Goal: Task Accomplishment & Management: Complete application form

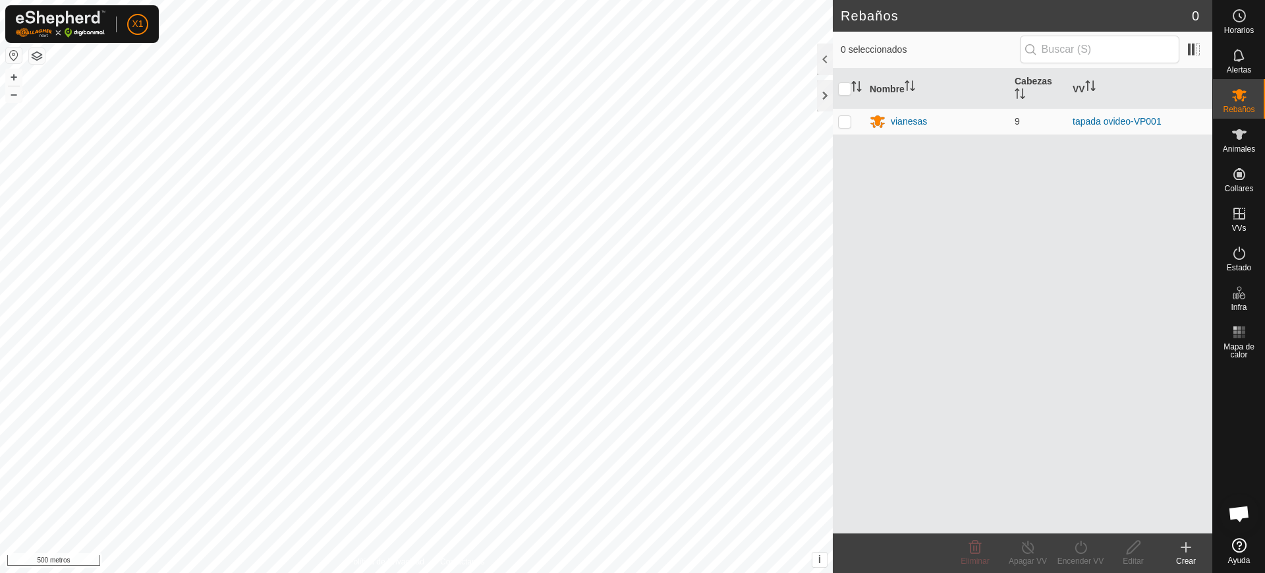
click at [14, 55] on button "button" at bounding box center [14, 55] width 16 height 16
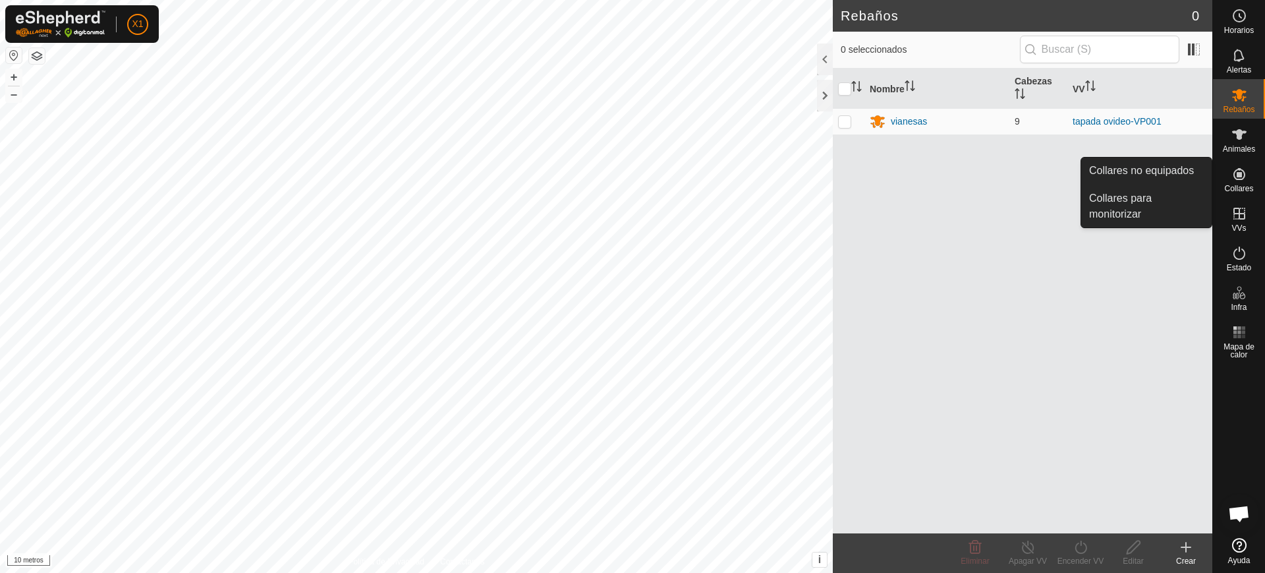
drag, startPoint x: 1238, startPoint y: 158, endPoint x: 1246, endPoint y: 175, distance: 19.7
click at [1244, 177] on icon at bounding box center [1240, 174] width 12 height 12
drag, startPoint x: 1239, startPoint y: 173, endPoint x: 1204, endPoint y: 179, distance: 35.5
click at [1238, 173] on icon at bounding box center [1240, 174] width 12 height 12
click at [1180, 177] on link "Collares no equipados" at bounding box center [1146, 171] width 130 height 26
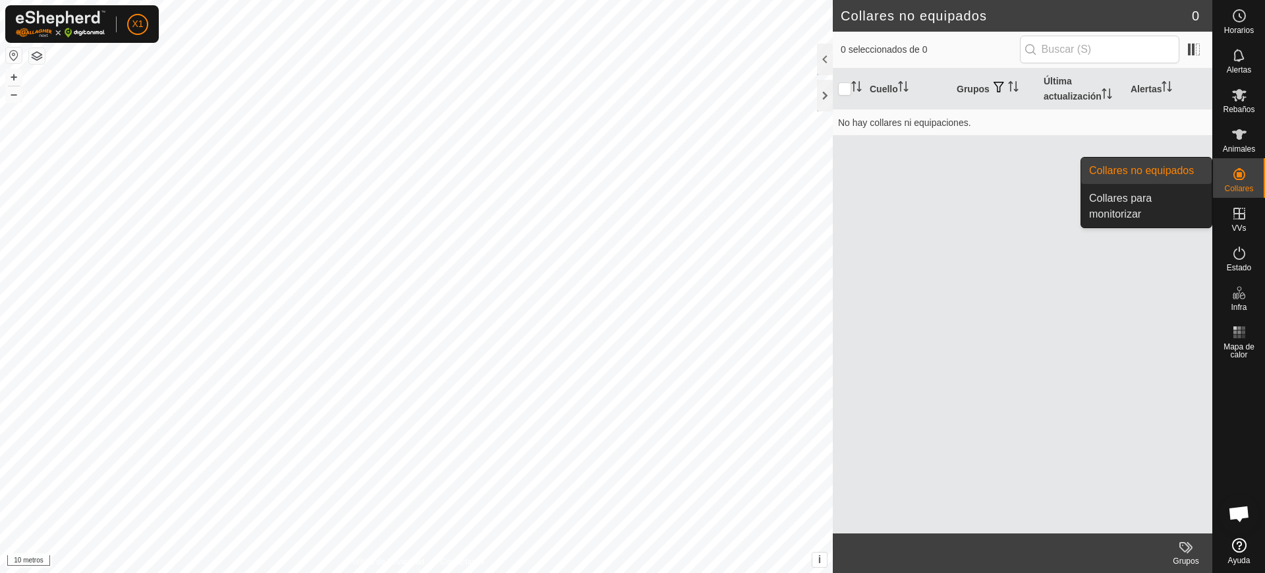
click at [1236, 179] on icon at bounding box center [1240, 174] width 12 height 12
click at [1125, 206] on link "Collares para monitorizar" at bounding box center [1146, 206] width 130 height 42
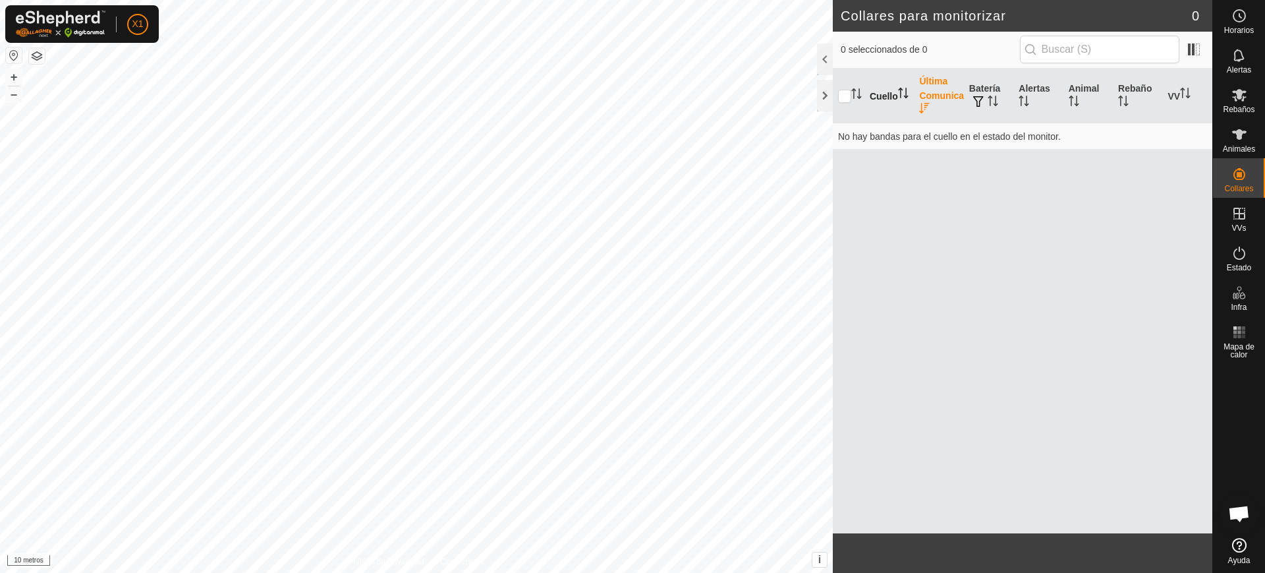
click at [870, 96] on th "Cuello" at bounding box center [889, 96] width 49 height 55
click at [926, 94] on font "Última Comunicación" at bounding box center [950, 88] width 63 height 25
click at [1236, 140] on icon at bounding box center [1240, 135] width 16 height 16
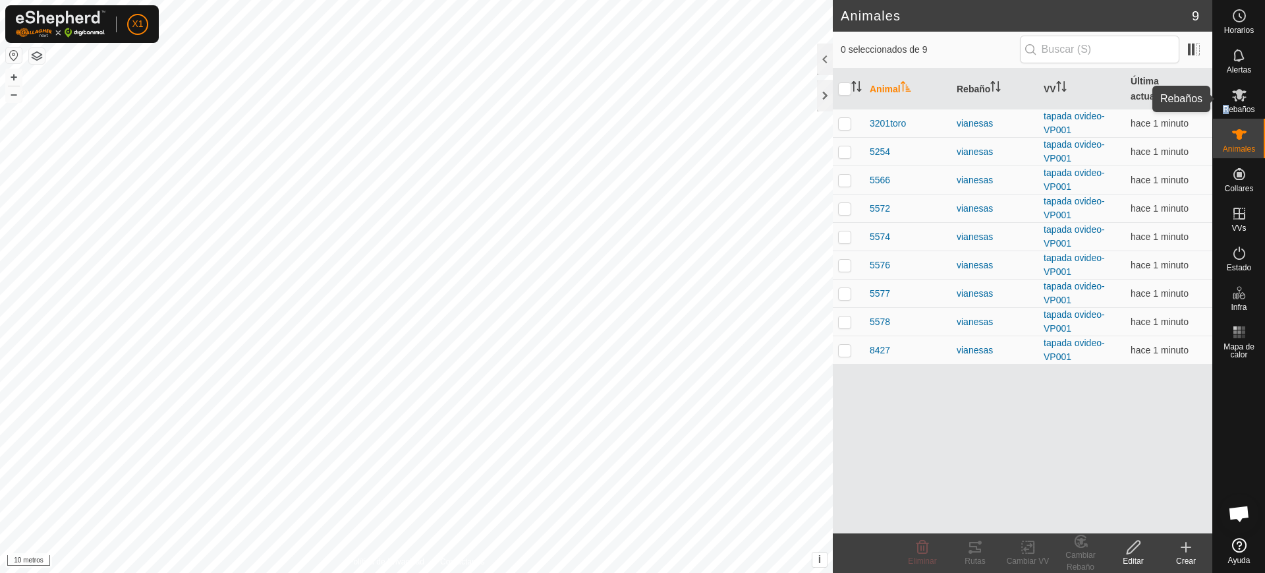
click at [1228, 105] on font "Rebaños" at bounding box center [1239, 109] width 32 height 9
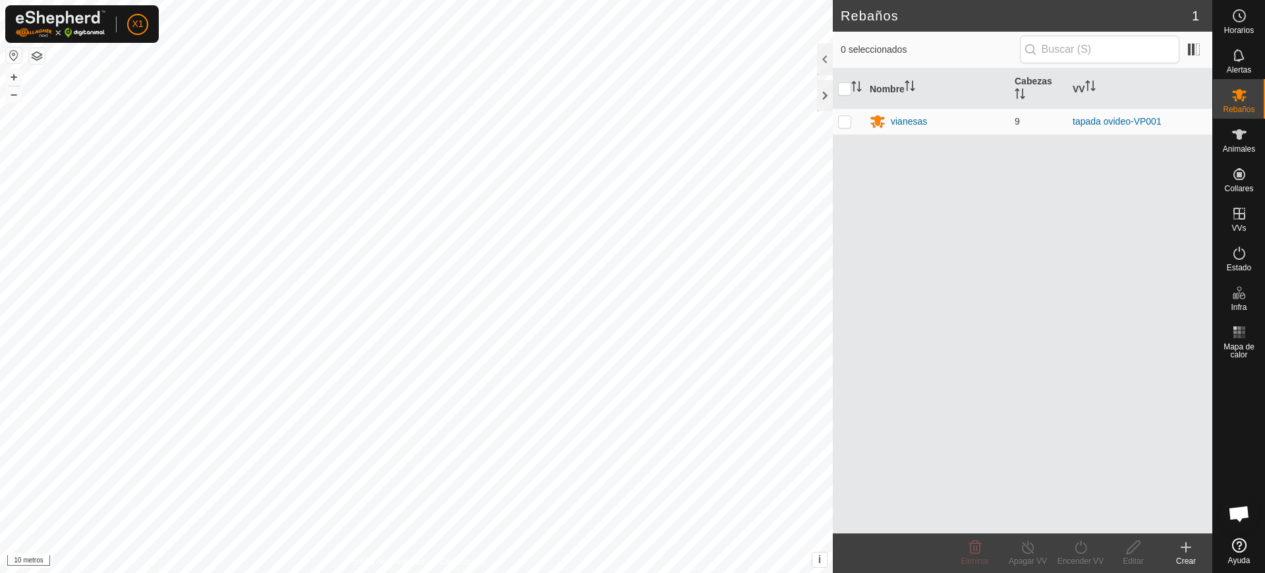
click at [1188, 545] on icon at bounding box center [1186, 547] width 16 height 16
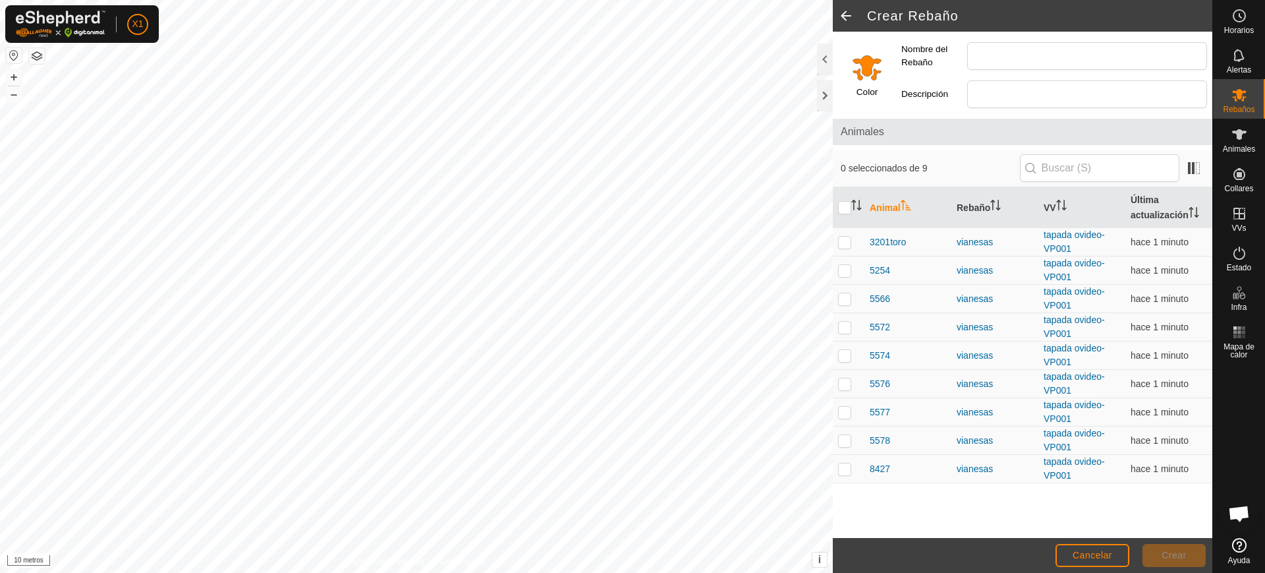
click at [850, 26] on span at bounding box center [846, 16] width 26 height 32
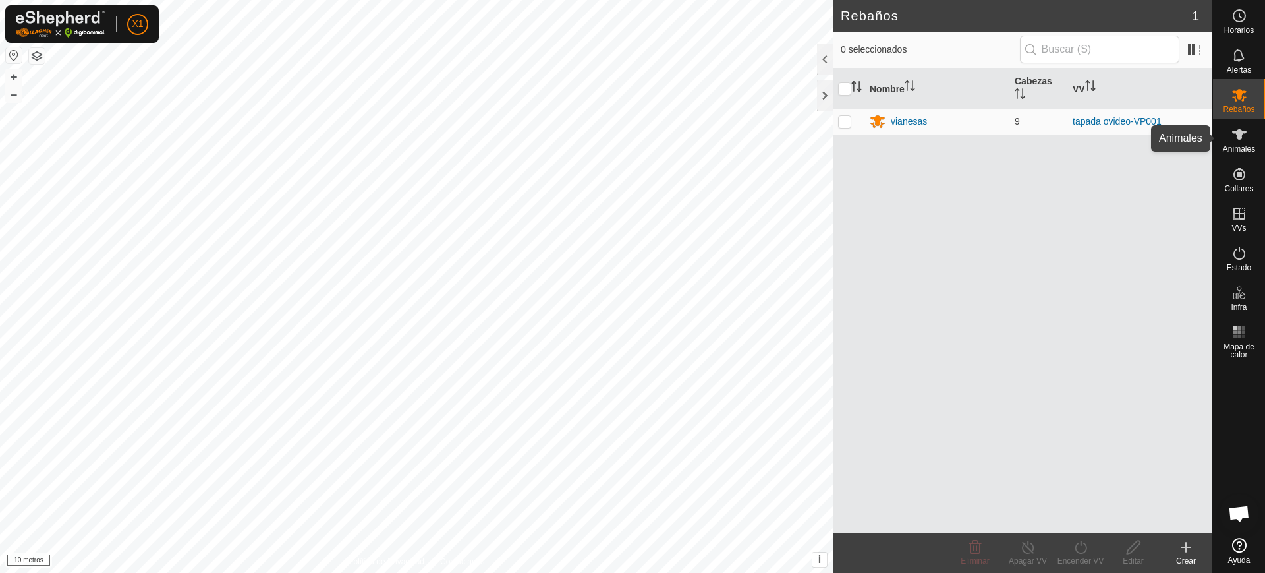
click at [1249, 134] on es-animals-svg-icon at bounding box center [1240, 134] width 24 height 21
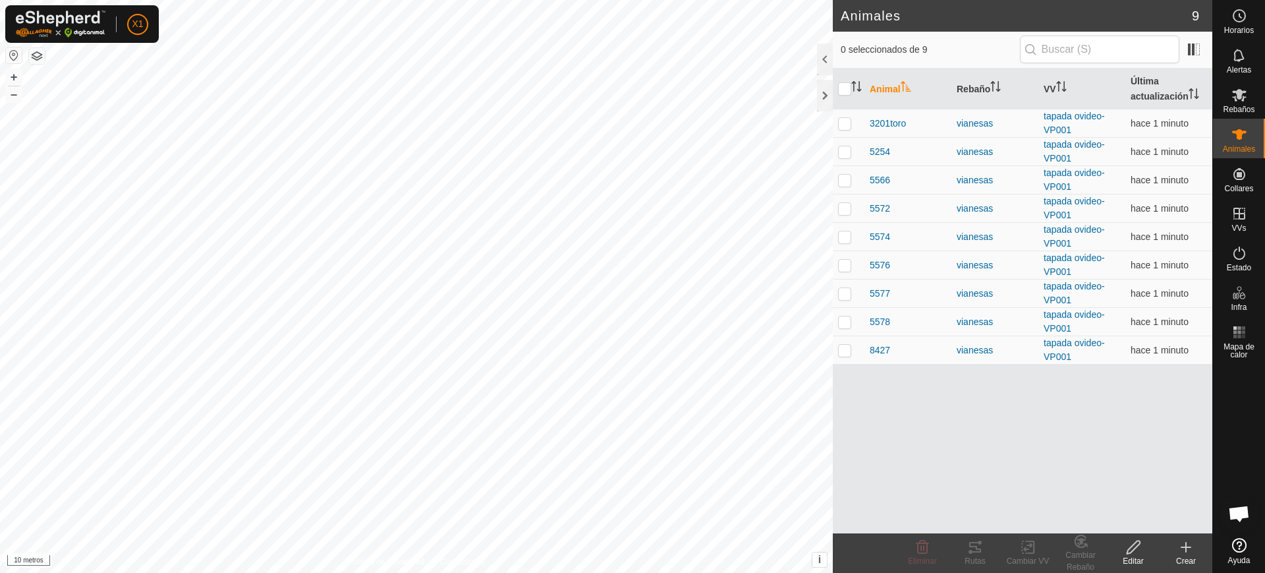
click at [1182, 540] on icon at bounding box center [1186, 547] width 16 height 16
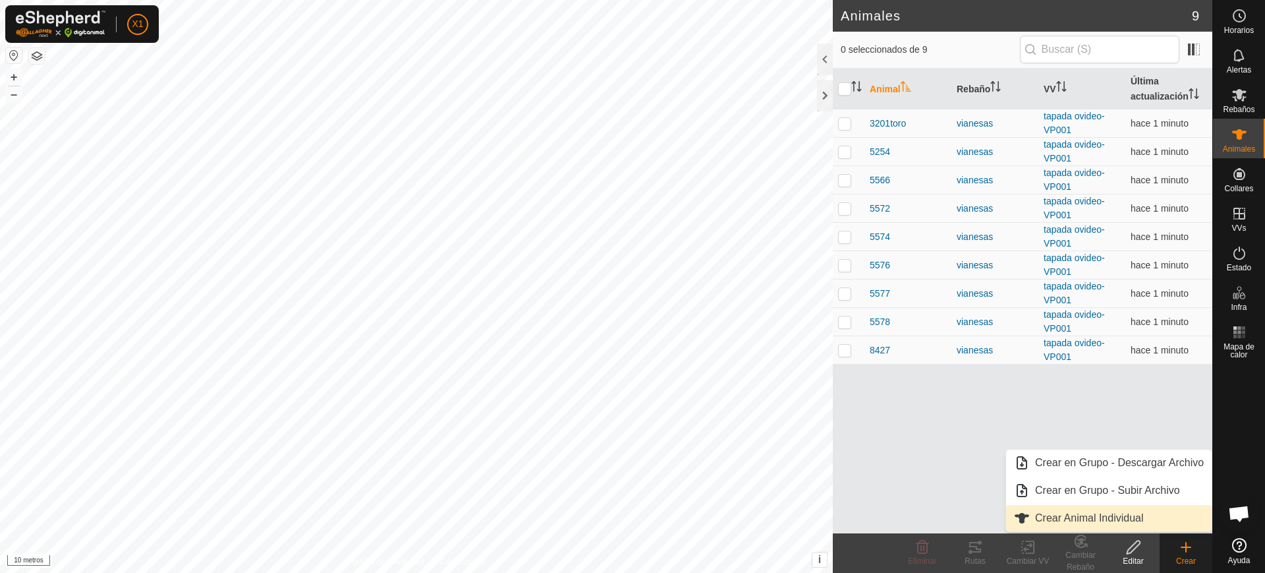
click at [1090, 520] on link "Crear Animal Individual" at bounding box center [1109, 518] width 206 height 26
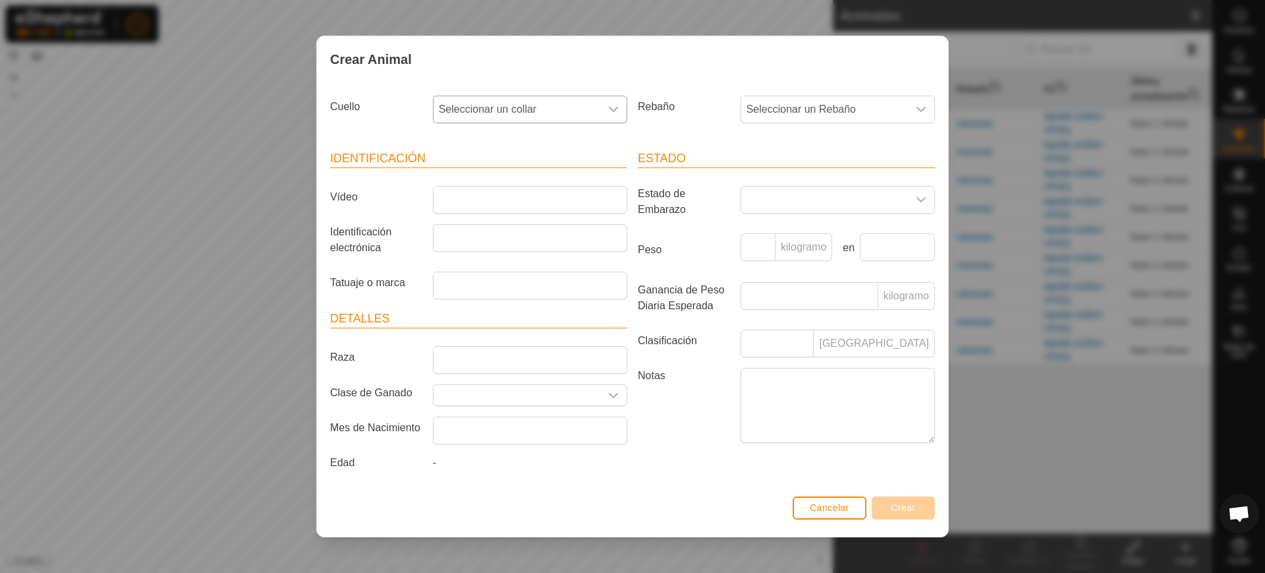
click at [486, 114] on font "Seleccionar un collar" at bounding box center [488, 108] width 98 height 11
click at [513, 165] on li "-" at bounding box center [530, 177] width 193 height 26
click at [844, 517] on button "Cancelar" at bounding box center [830, 507] width 74 height 23
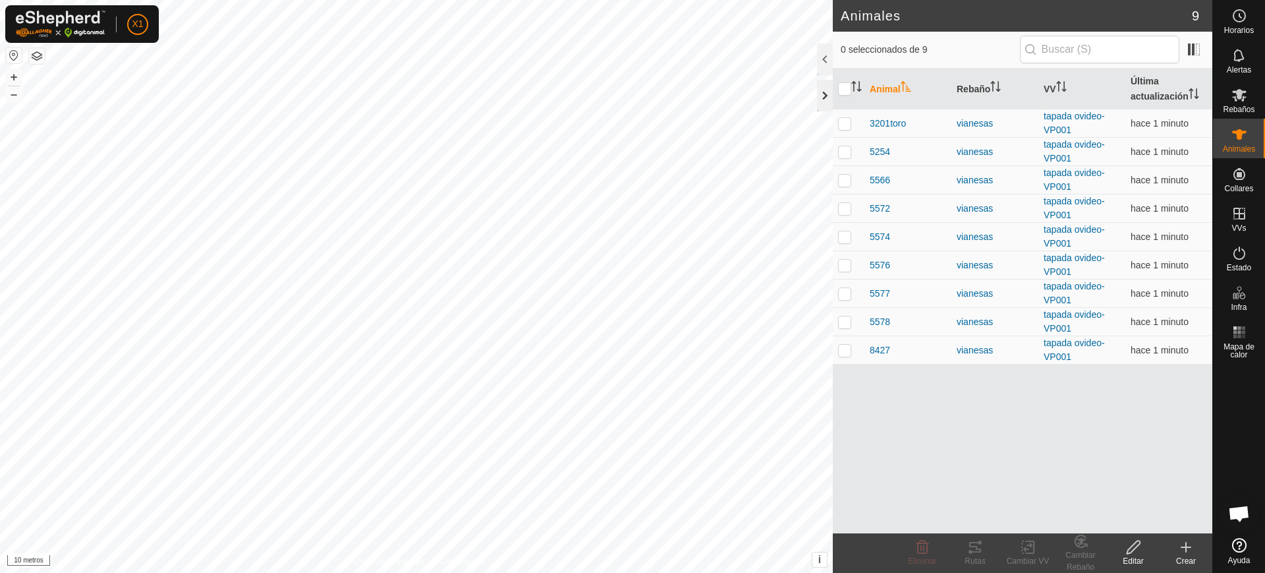
click at [830, 101] on div at bounding box center [825, 96] width 16 height 32
